Goal: Information Seeking & Learning: Check status

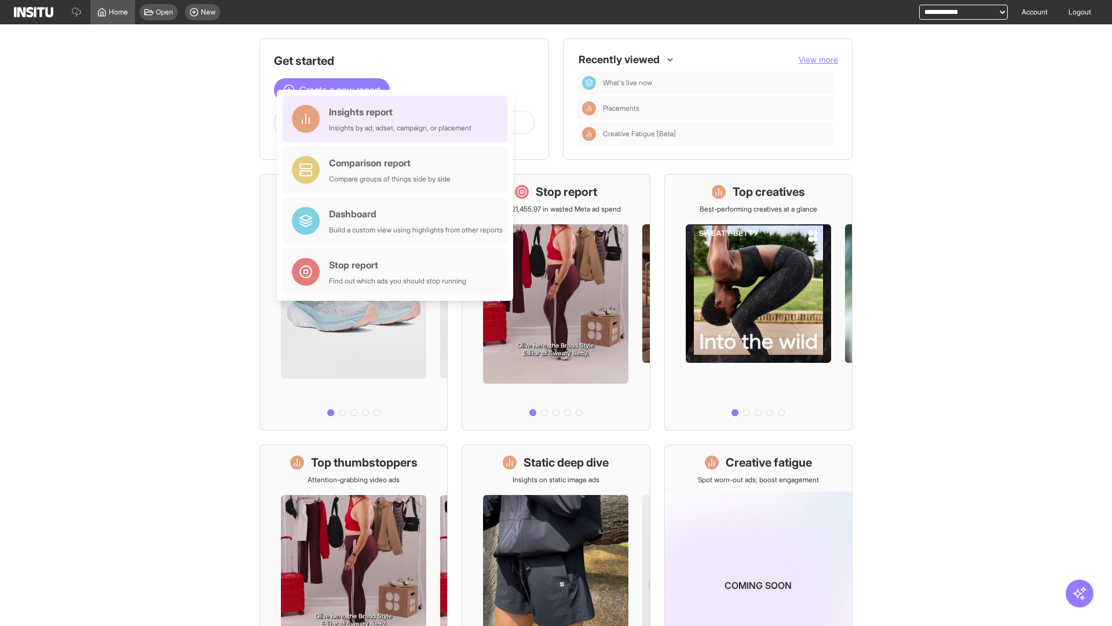
click at [398, 119] on div "Insights report Insights by ad, adset, campaign, or placement" at bounding box center [400, 119] width 143 height 28
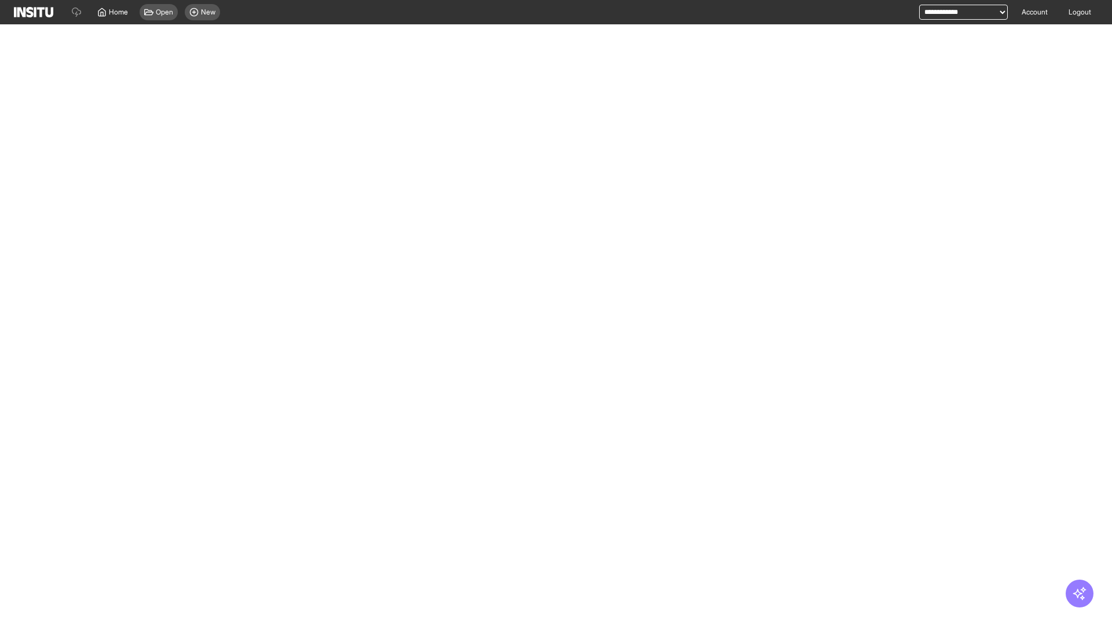
select select "**"
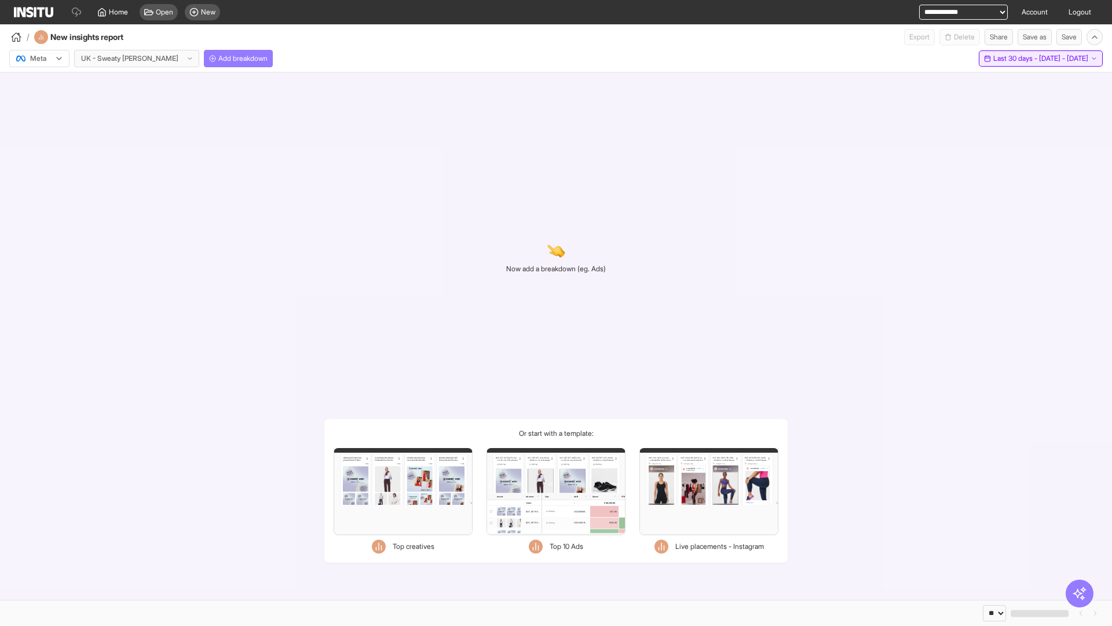
click at [1018, 59] on span "Last 30 days - [DATE] - [DATE]" at bounding box center [1041, 58] width 95 height 9
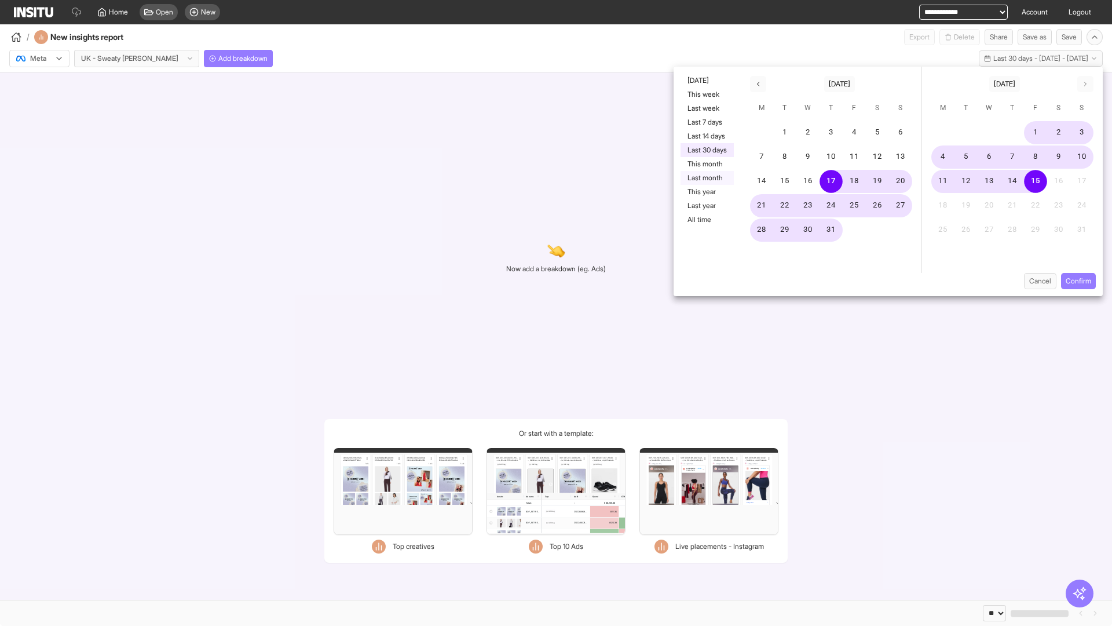
click at [706, 178] on button "Last month" at bounding box center [707, 178] width 53 height 14
